Goal: Find specific page/section: Find specific page/section

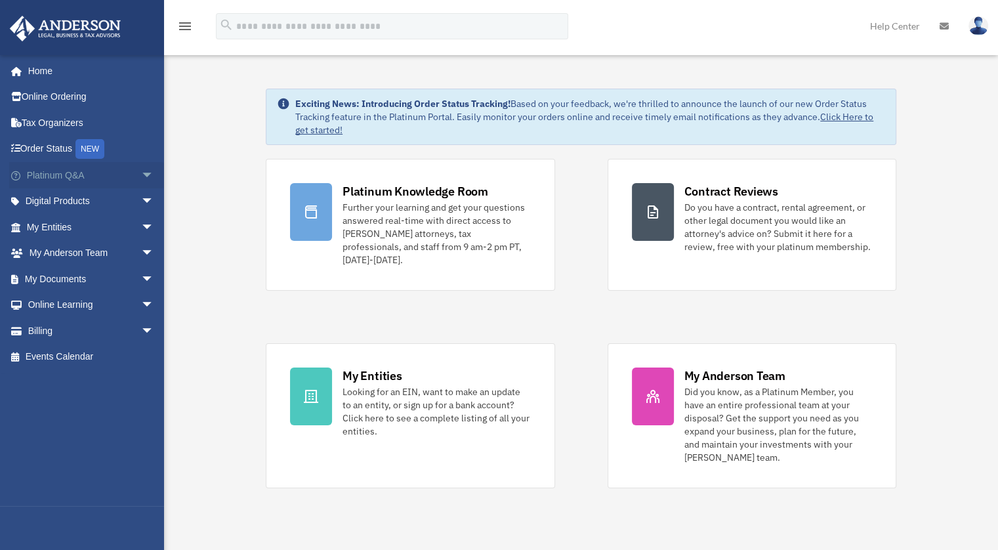
click at [144, 176] on span "arrow_drop_down" at bounding box center [154, 175] width 26 height 27
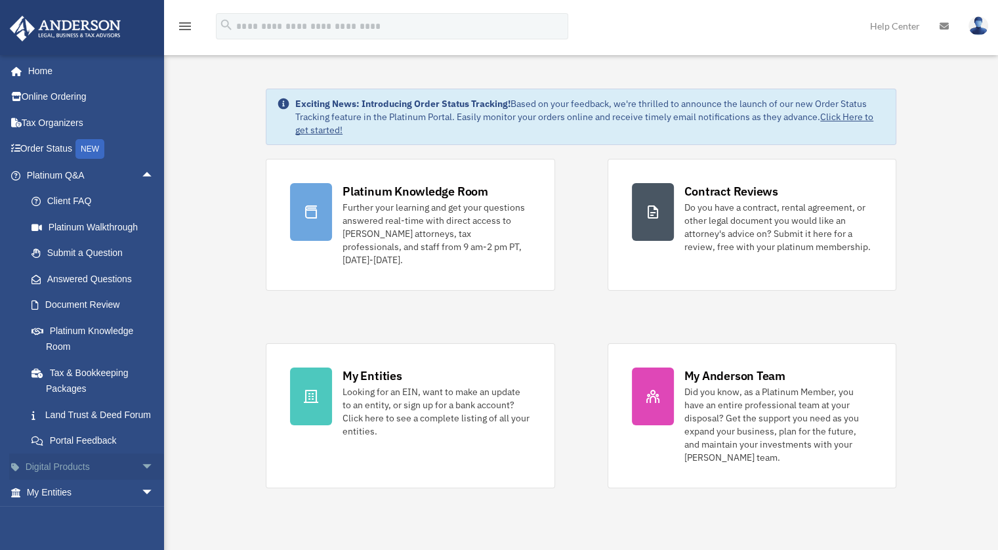
click at [111, 479] on link "Digital Products arrow_drop_down" at bounding box center [91, 466] width 165 height 26
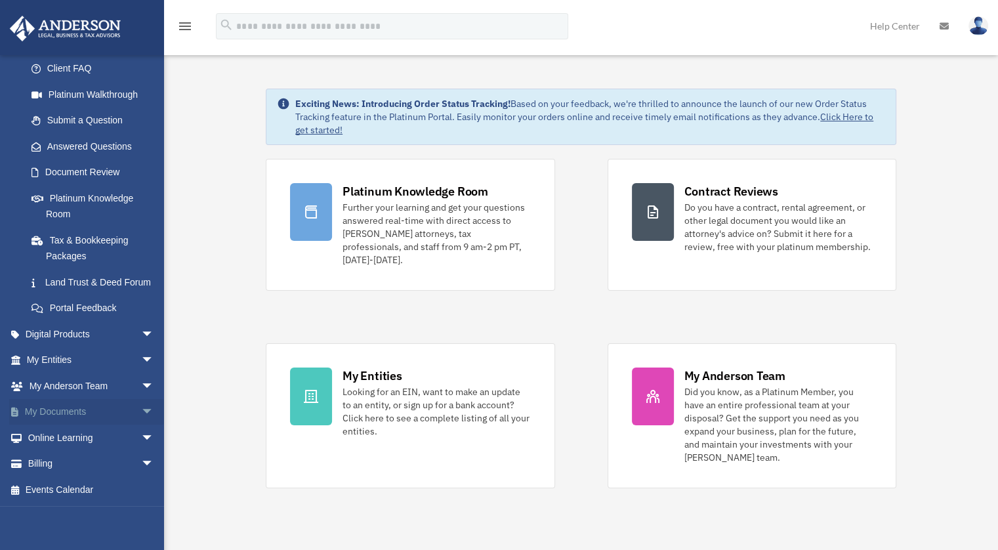
click at [119, 409] on link "My Documents arrow_drop_down" at bounding box center [91, 412] width 165 height 26
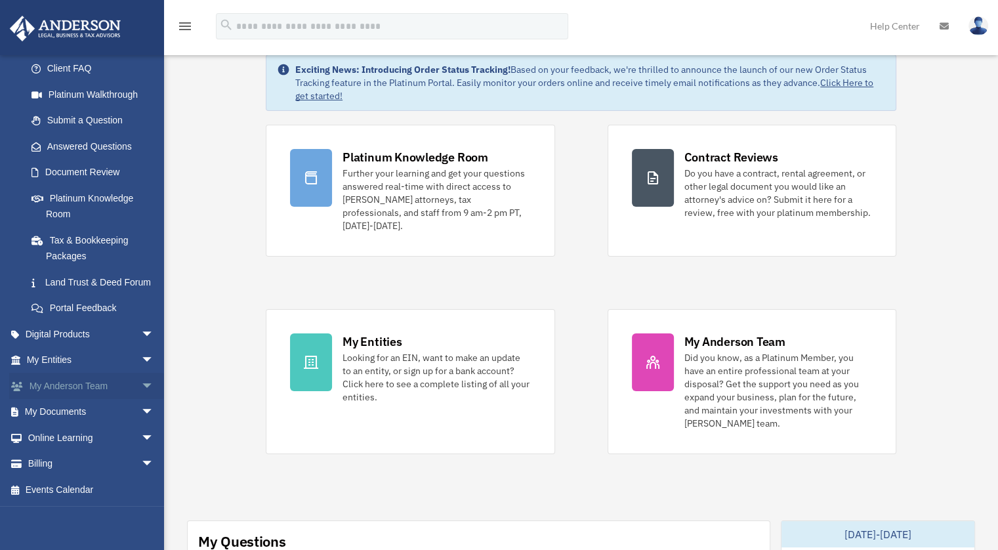
scroll to position [39, 0]
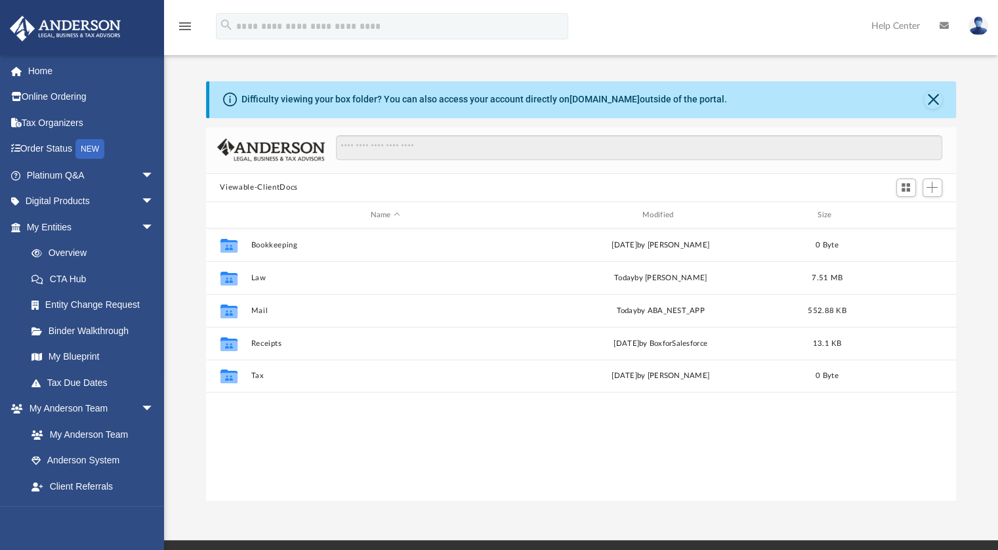
scroll to position [288, 740]
click at [110, 333] on link "Binder Walkthrough" at bounding box center [95, 330] width 155 height 26
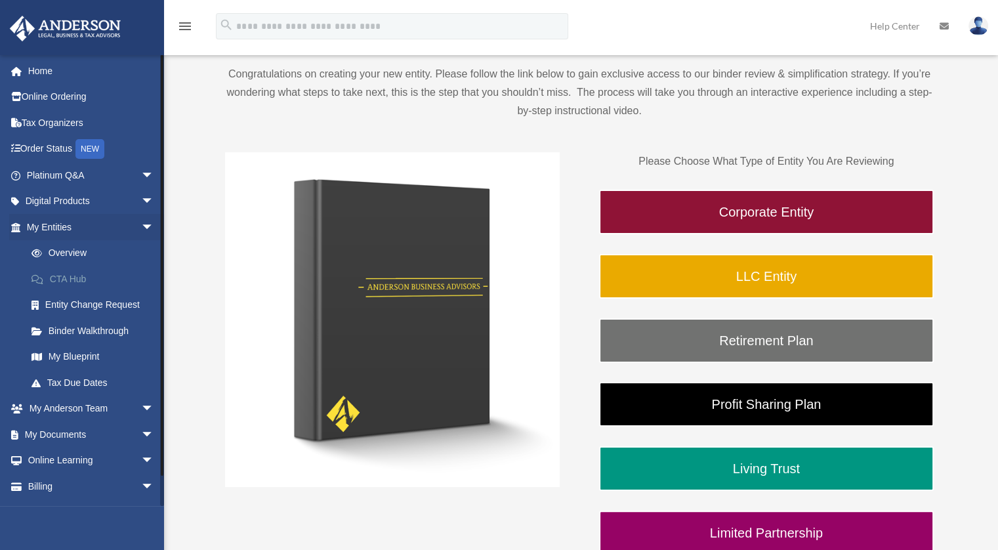
scroll to position [100, 0]
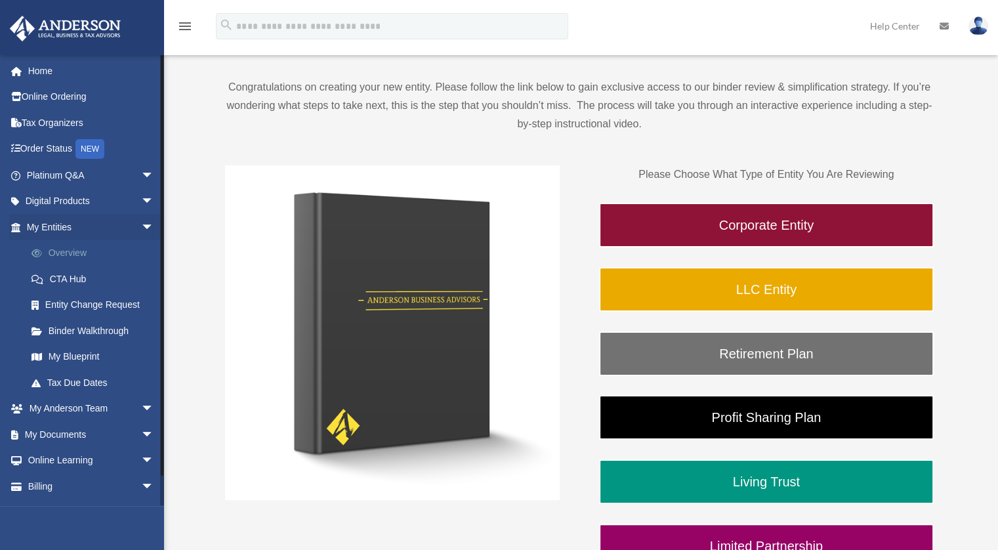
click at [62, 261] on link "Overview" at bounding box center [95, 253] width 155 height 26
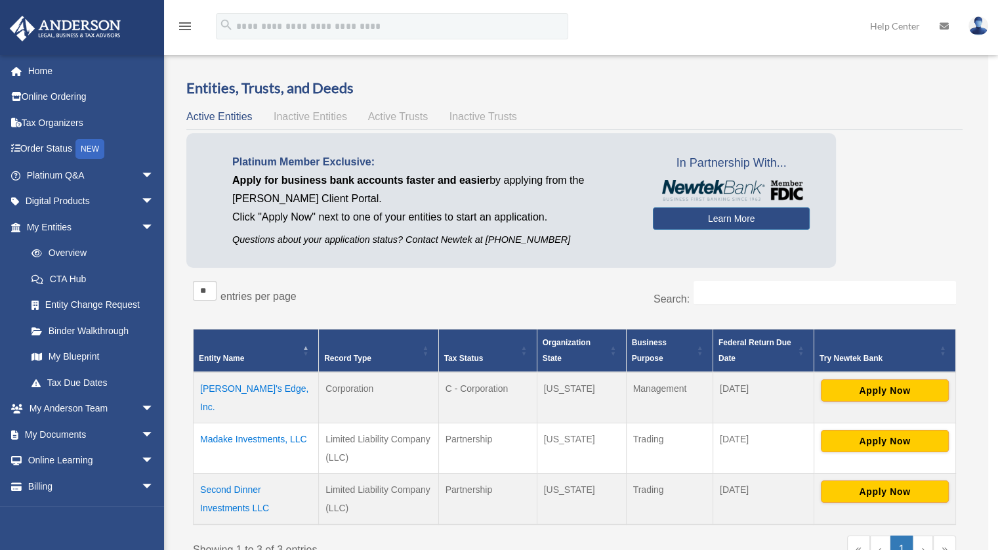
scroll to position [7, 0]
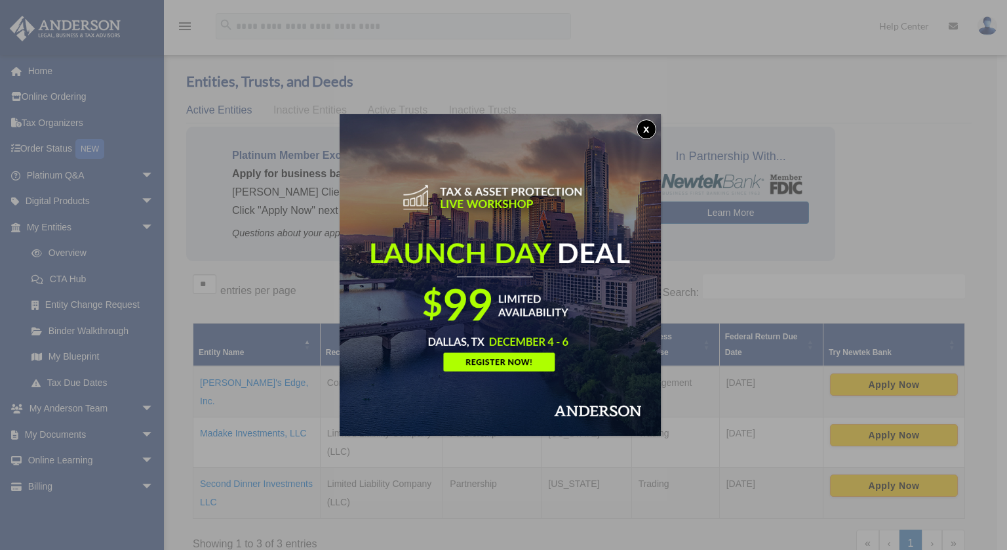
click at [647, 125] on button "x" at bounding box center [647, 129] width 20 height 20
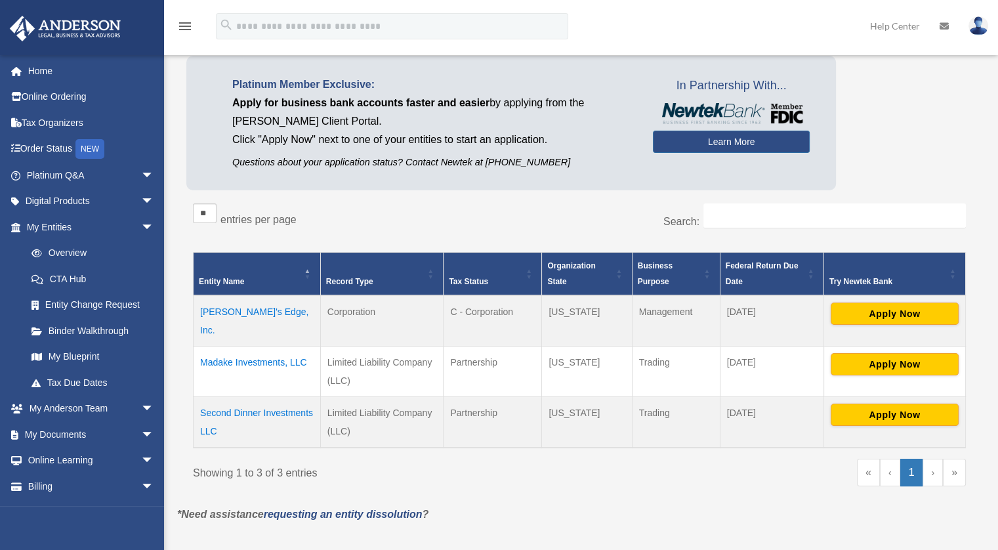
scroll to position [79, 0]
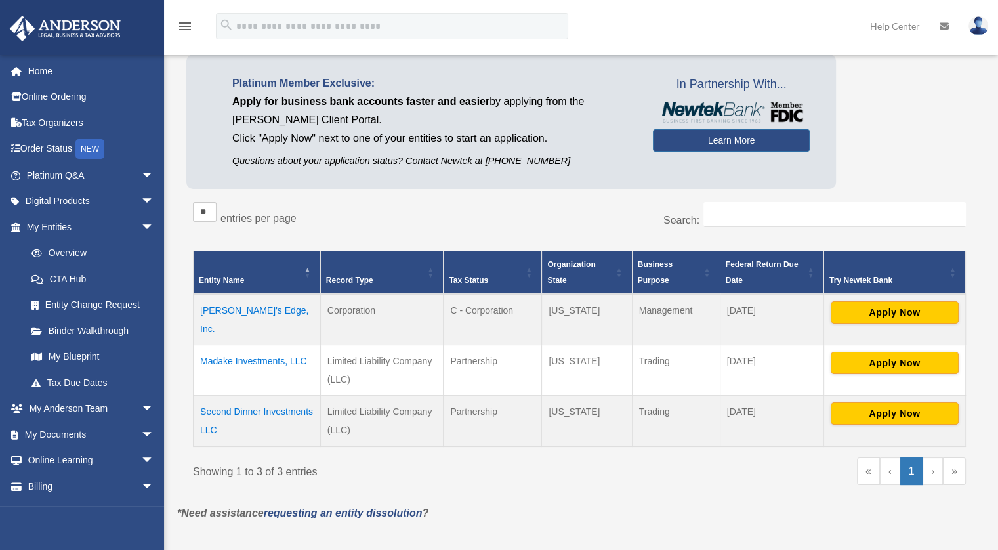
drag, startPoint x: 782, startPoint y: 306, endPoint x: 693, endPoint y: 303, distance: 89.2
click at [693, 303] on tr "[PERSON_NAME]'s Edge, Inc. Corporation C - Corporation [US_STATE] Management [D…" at bounding box center [579, 319] width 772 height 51
drag, startPoint x: 693, startPoint y: 303, endPoint x: 726, endPoint y: 314, distance: 35.3
click at [726, 314] on td "[DATE]" at bounding box center [771, 319] width 104 height 51
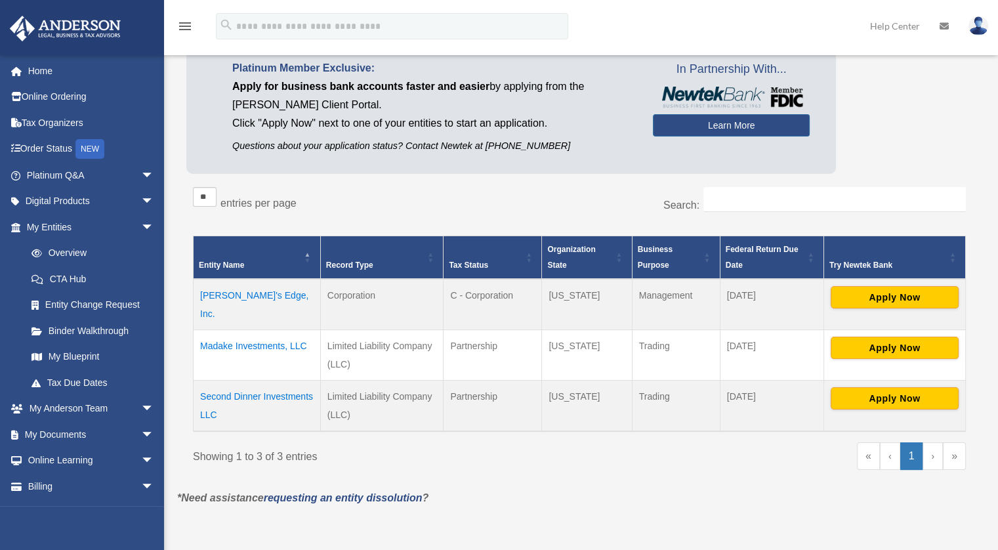
scroll to position [94, 0]
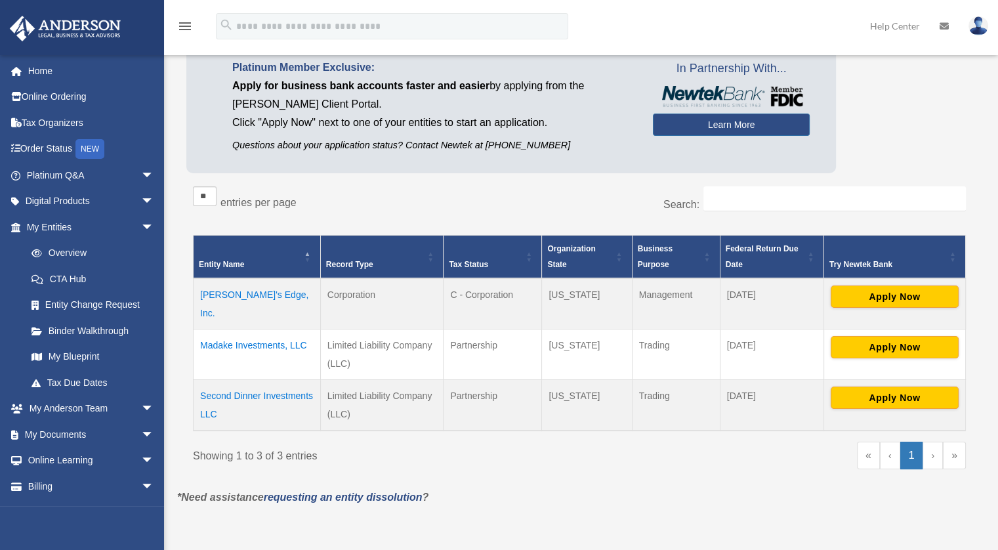
click at [744, 302] on td "[DATE]" at bounding box center [771, 303] width 104 height 51
